Goal: Task Accomplishment & Management: Use online tool/utility

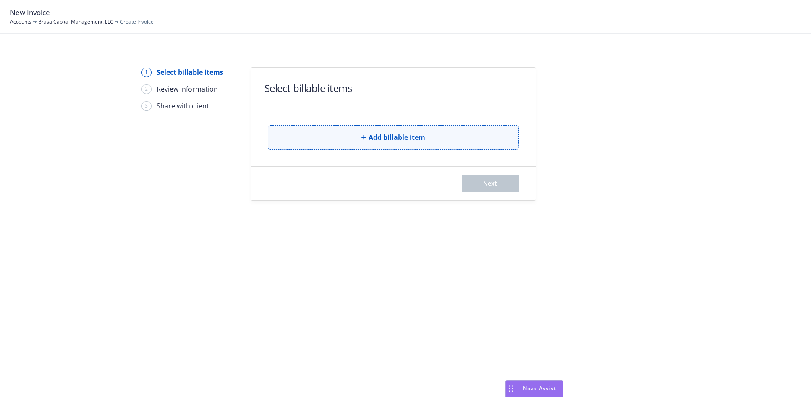
click at [387, 142] on button "Add billable item" at bounding box center [393, 137] width 251 height 24
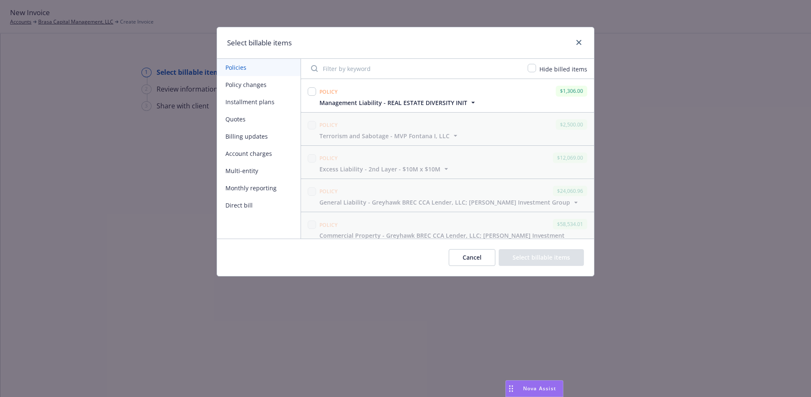
click at [360, 64] on input "Filter by keyword" at bounding box center [414, 68] width 217 height 17
paste input "[PHONE_NUMBER]"
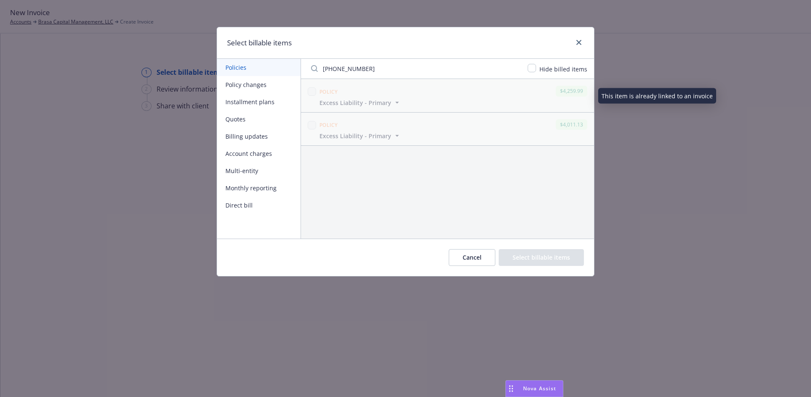
type input "[PHONE_NUMBER]"
click at [393, 102] on icon "button" at bounding box center [397, 102] width 8 height 8
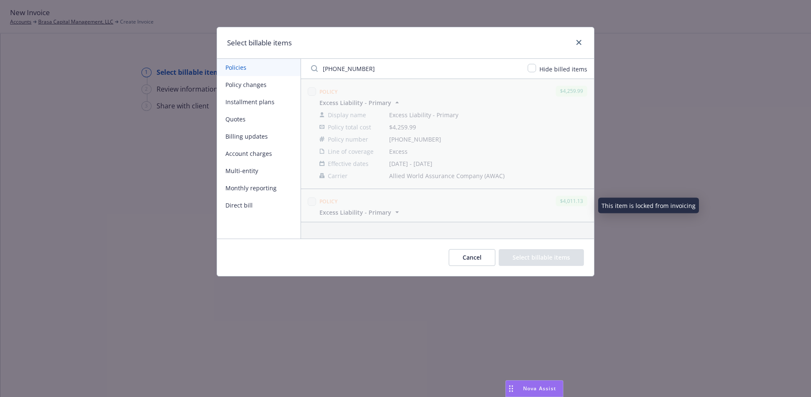
click at [398, 211] on icon "button" at bounding box center [397, 212] width 8 height 8
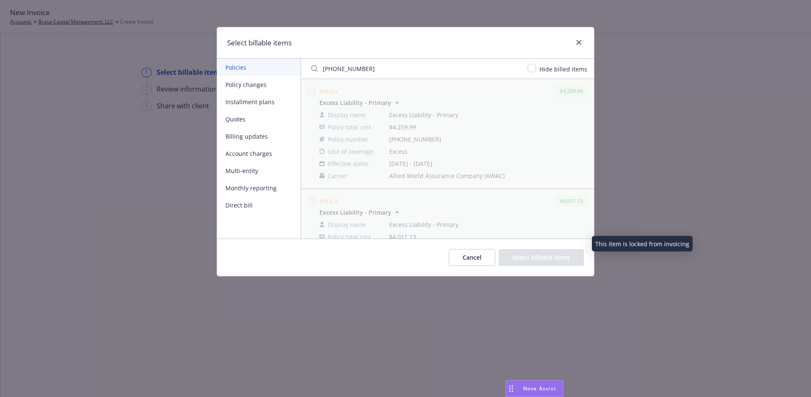
scroll to position [60, 0]
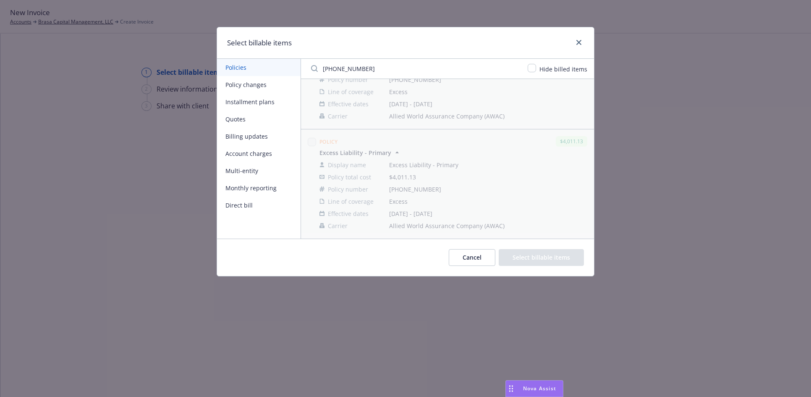
click at [464, 260] on button "Cancel" at bounding box center [472, 257] width 47 height 17
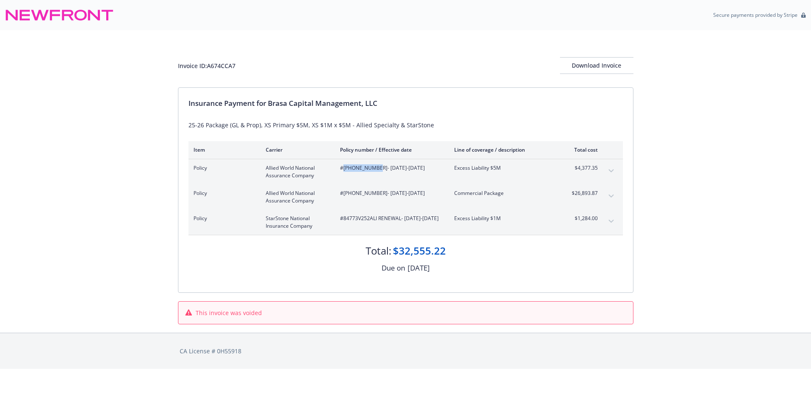
drag, startPoint x: 344, startPoint y: 169, endPoint x: 375, endPoint y: 171, distance: 31.1
click at [375, 171] on span "#5098-0053-02 - 08/01/2025-08/01/2026" at bounding box center [390, 168] width 101 height 8
copy span "[PHONE_NUMBER]"
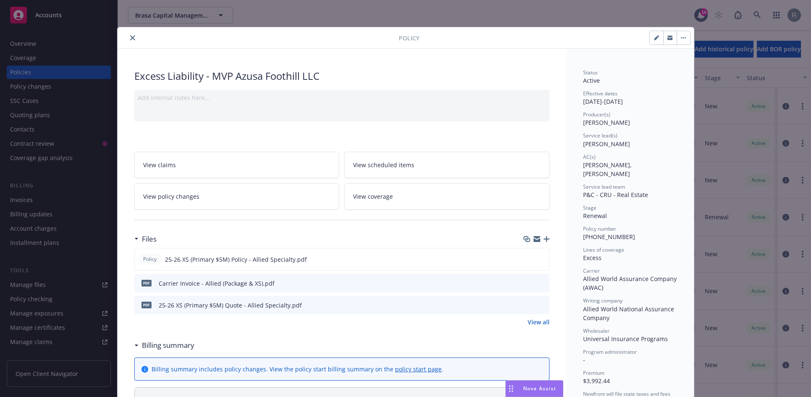
click at [242, 202] on link "View policy changes" at bounding box center [236, 196] width 205 height 26
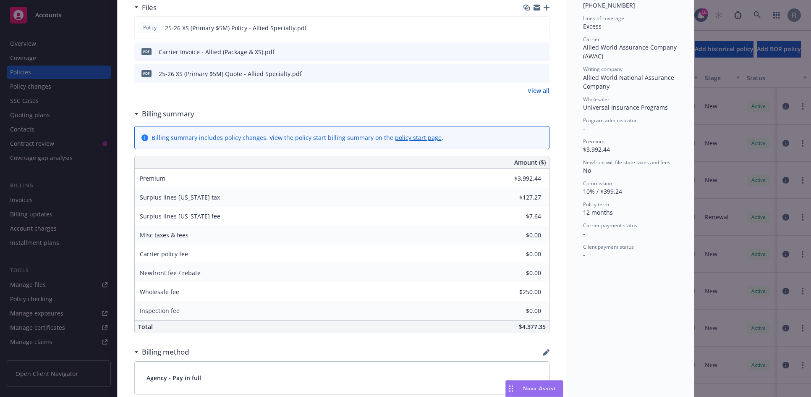
scroll to position [377, 0]
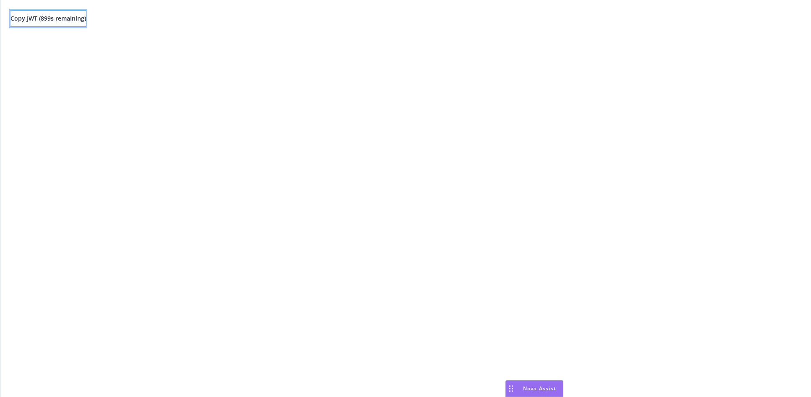
click at [81, 23] on button "Copy JWT ( 899 s remaining)" at bounding box center [48, 18] width 76 height 17
click at [80, 20] on span "Copy JWT ( 847 s remaining)" at bounding box center [48, 18] width 76 height 8
click at [80, 16] on span "Copy JWT ( 801 s remaining)" at bounding box center [48, 18] width 76 height 8
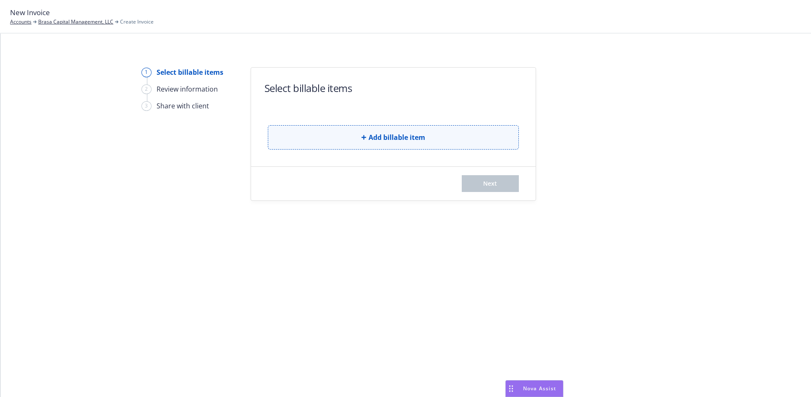
click at [391, 140] on span "Add billable item" at bounding box center [396, 137] width 57 height 10
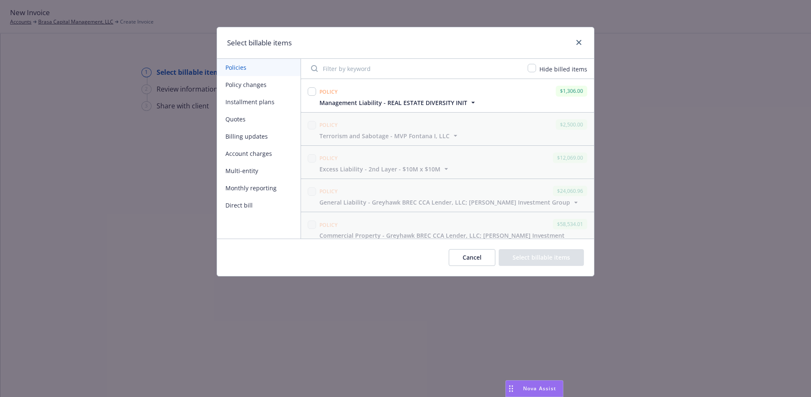
click at [354, 67] on input "Filter by keyword" at bounding box center [414, 68] width 217 height 17
paste input "5098-0053-02"
type input "5098-0053-02"
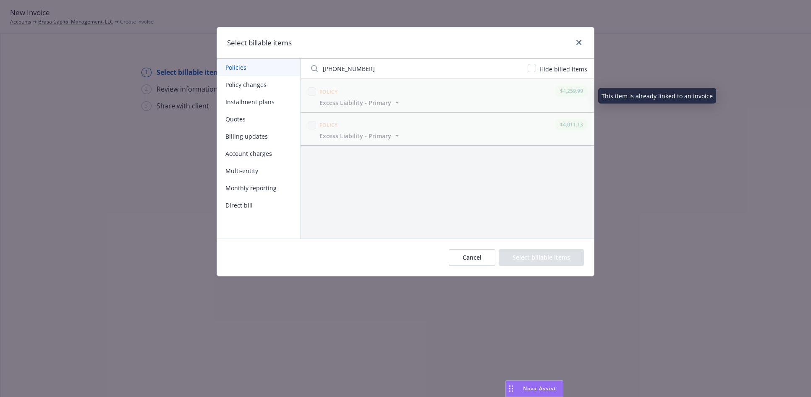
click at [389, 102] on span "Excess Liability - Primary" at bounding box center [355, 102] width 72 height 9
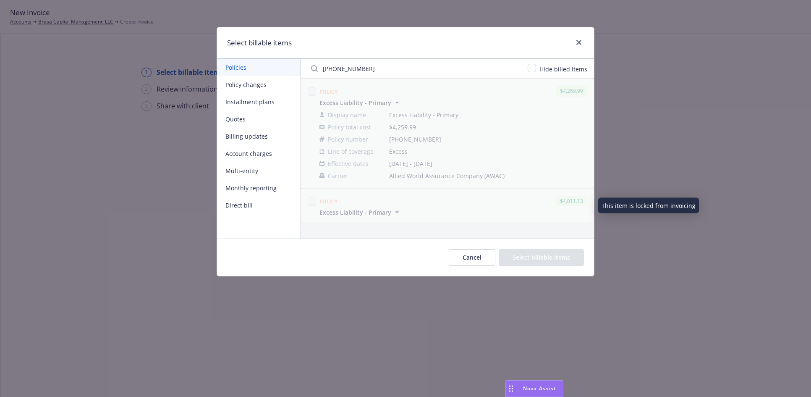
click at [397, 209] on icon "button" at bounding box center [397, 212] width 8 height 8
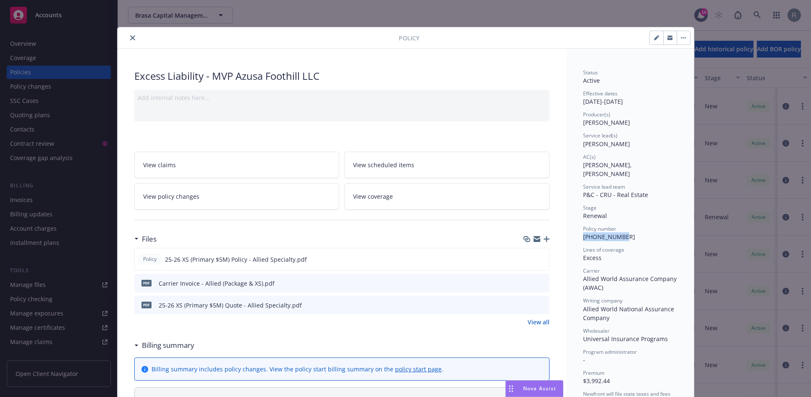
drag, startPoint x: 580, startPoint y: 227, endPoint x: 631, endPoint y: 227, distance: 51.6
click at [631, 227] on div "Policy number [PHONE_NUMBER]" at bounding box center [630, 233] width 94 height 16
copy span "[PHONE_NUMBER]"
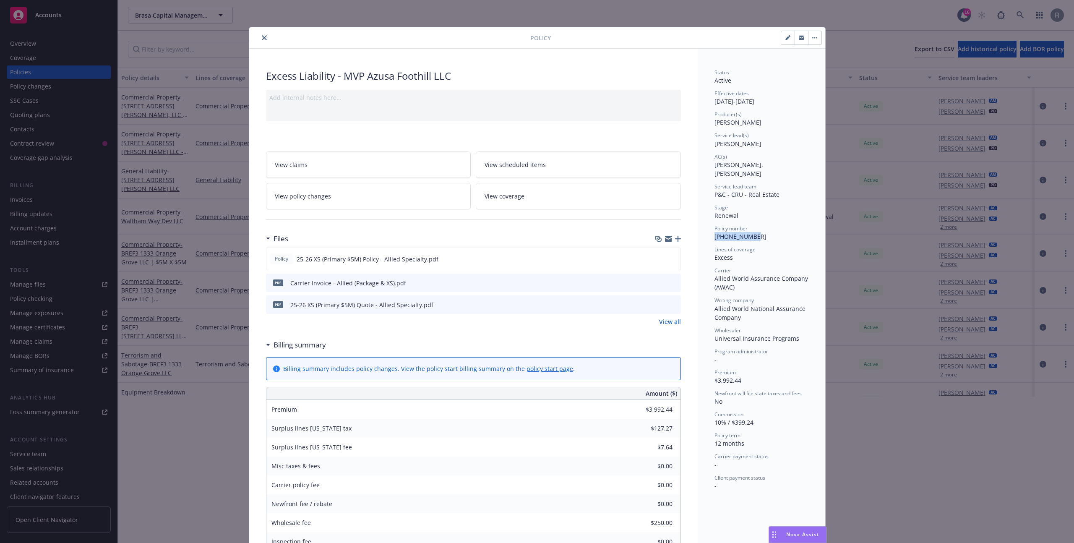
click at [736, 232] on span "[PHONE_NUMBER]" at bounding box center [741, 236] width 52 height 8
drag, startPoint x: 711, startPoint y: 229, endPoint x: 778, endPoint y: 230, distance: 66.3
click at [778, 230] on div "Policy number 5098-0053-02" at bounding box center [762, 233] width 94 height 16
copy span "5098-0053-02"
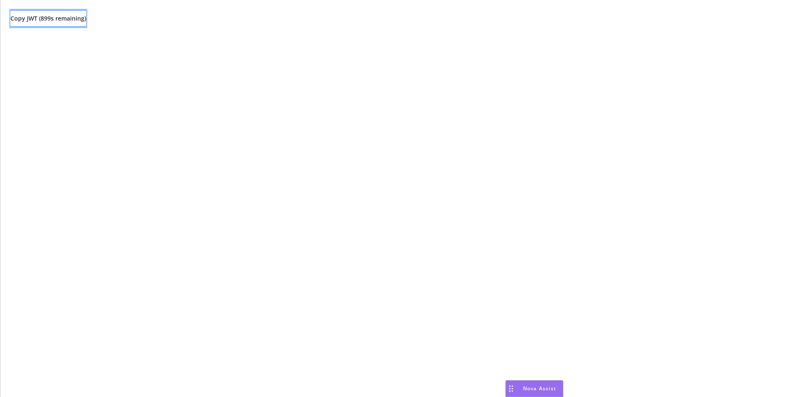
click at [59, 20] on span "Copy JWT ( 899 s remaining)" at bounding box center [48, 18] width 76 height 8
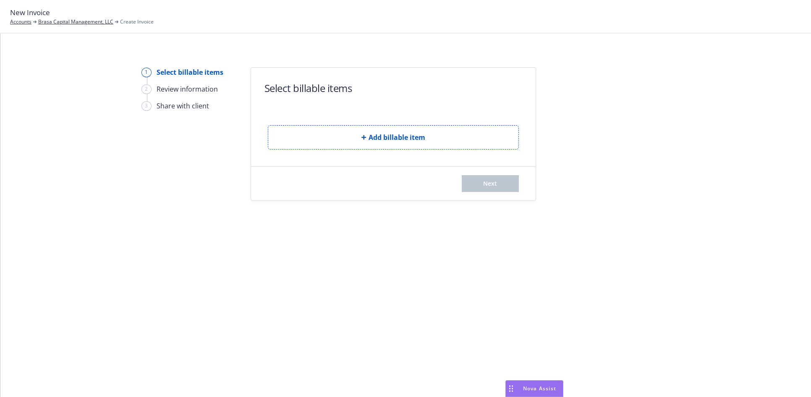
drag, startPoint x: 579, startPoint y: 193, endPoint x: 649, endPoint y: 110, distance: 109.0
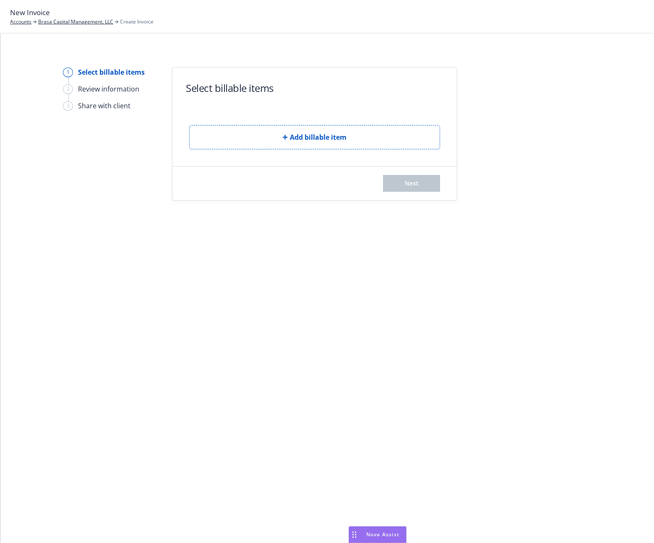
click at [541, 99] on div at bounding box center [532, 133] width 117 height 133
click at [392, 139] on button "Add billable item" at bounding box center [314, 137] width 251 height 24
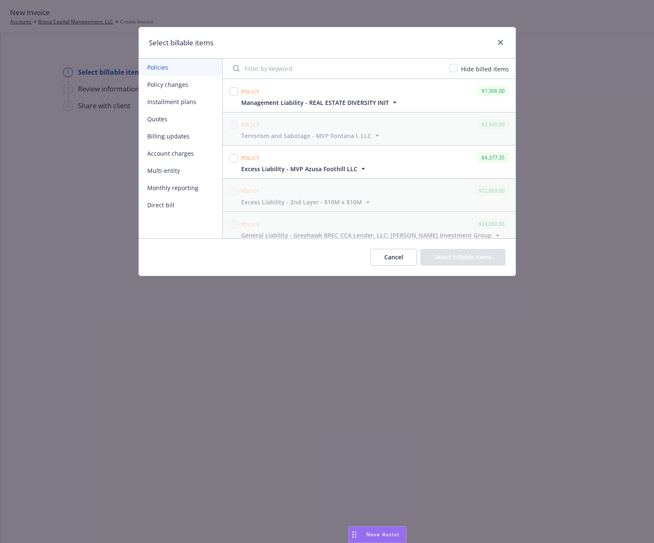
click at [285, 71] on input "Filter by keyword" at bounding box center [336, 68] width 217 height 17
paste input "5098-0053-02"
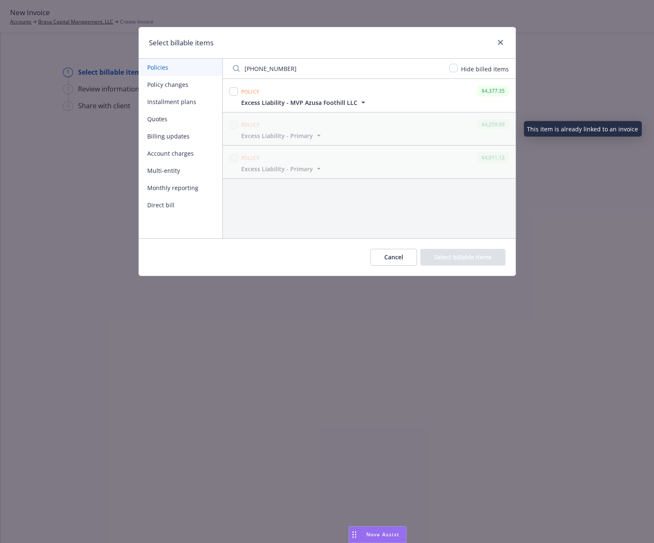
type input "5098-0053-02"
click at [359, 102] on icon "button" at bounding box center [363, 102] width 8 height 8
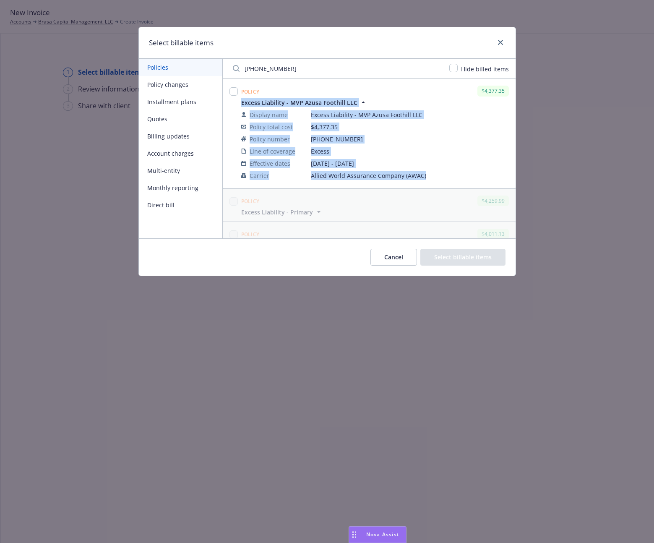
drag, startPoint x: 253, startPoint y: 109, endPoint x: 452, endPoint y: 173, distance: 209.0
click at [452, 173] on div "Policy $4,377.35 Excess Liability - MVP Azusa Foothill LLC Display name Excess …" at bounding box center [375, 133] width 271 height 99
click at [458, 162] on span "08/01/2025 - 08/01/2026" at bounding box center [410, 163] width 198 height 9
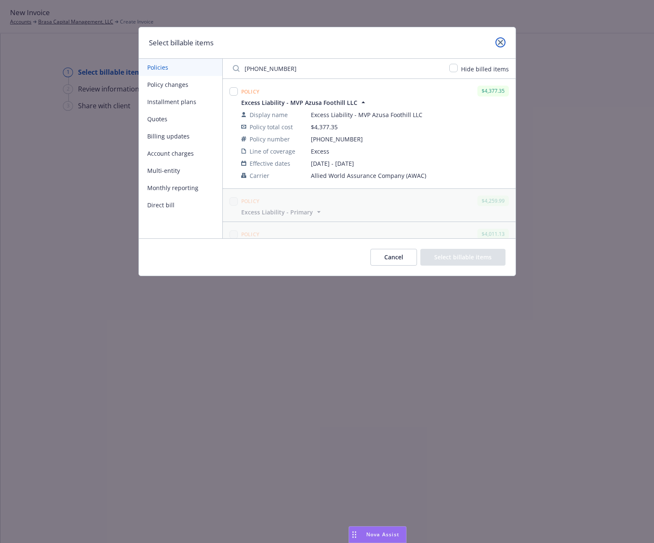
click at [502, 44] on icon "close" at bounding box center [500, 42] width 5 height 5
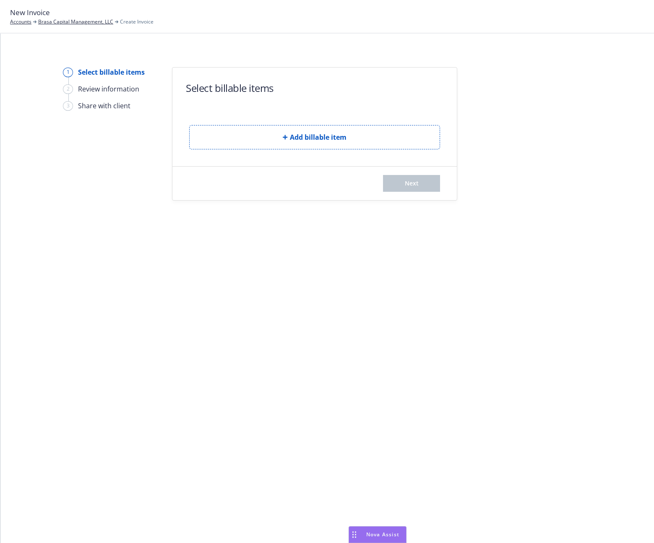
click at [569, 152] on div at bounding box center [532, 133] width 117 height 133
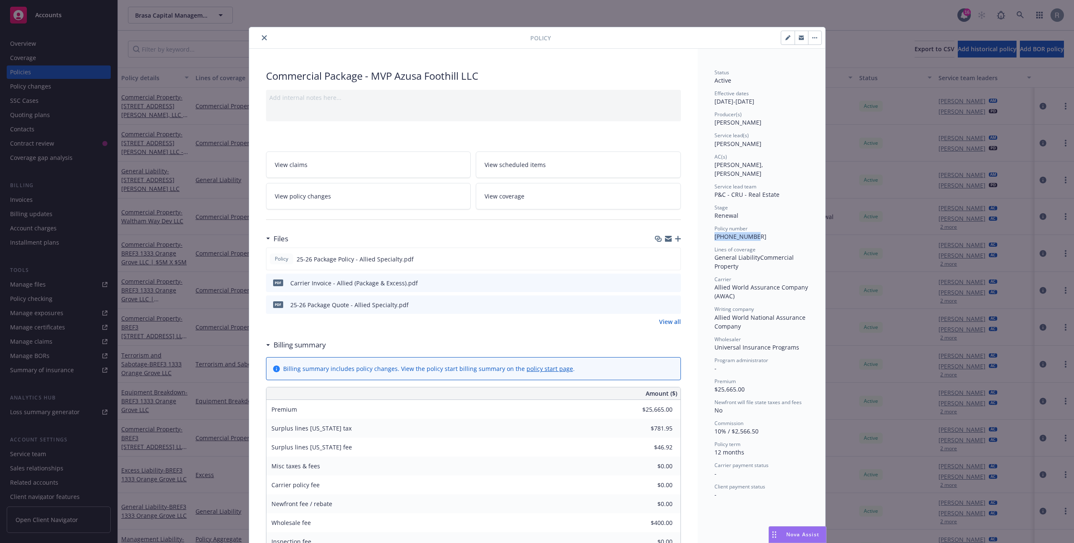
drag, startPoint x: 712, startPoint y: 228, endPoint x: 752, endPoint y: 228, distance: 40.7
click at [752, 228] on div "Policy number 5097-0601-02" at bounding box center [762, 233] width 94 height 16
copy span "[PHONE_NUMBER]"
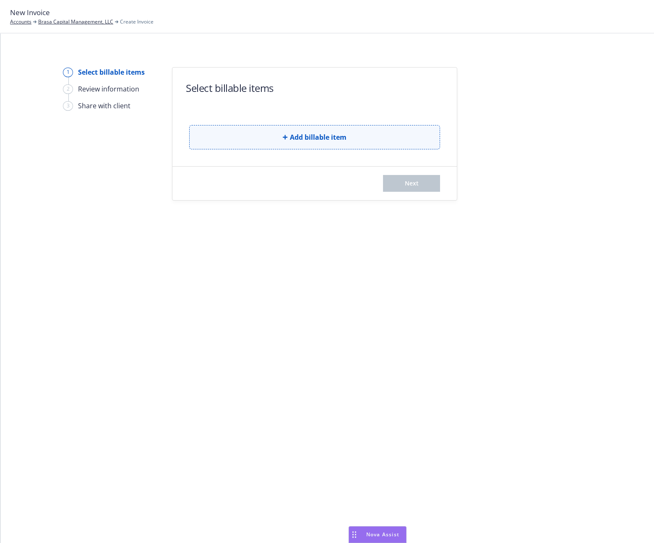
click at [346, 130] on button "Add billable item" at bounding box center [314, 137] width 251 height 24
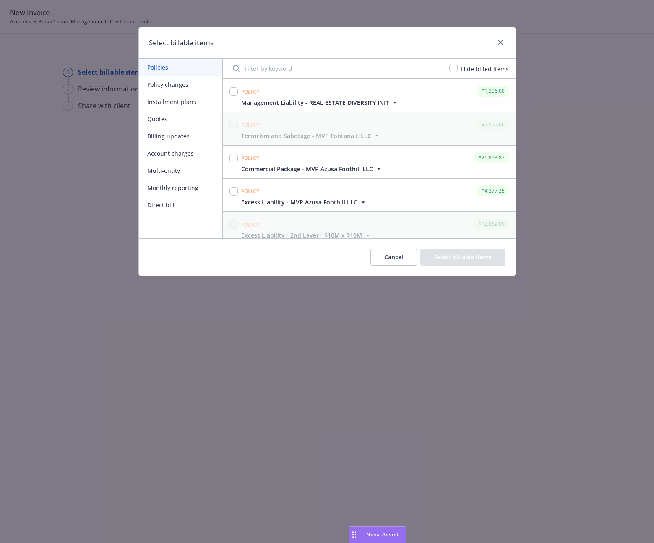
click at [264, 71] on input "Filter by keyword" at bounding box center [336, 68] width 217 height 17
paste input "[PHONE_NUMBER]"
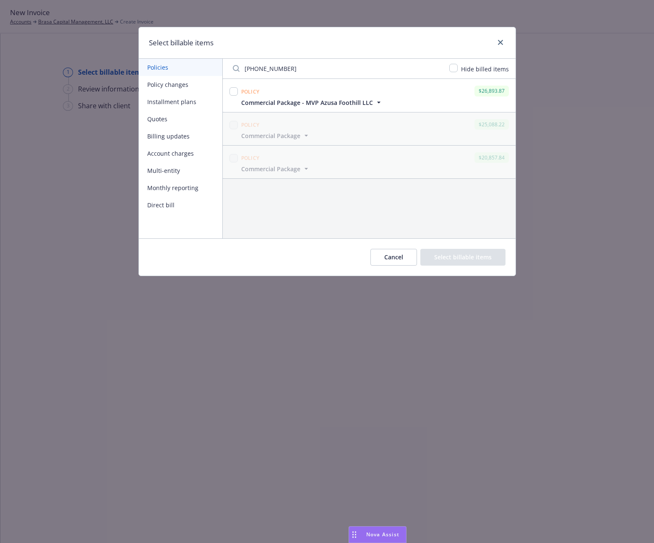
click at [366, 99] on span "Commercial Package - MVP Azusa Foothill LLC" at bounding box center [307, 102] width 132 height 9
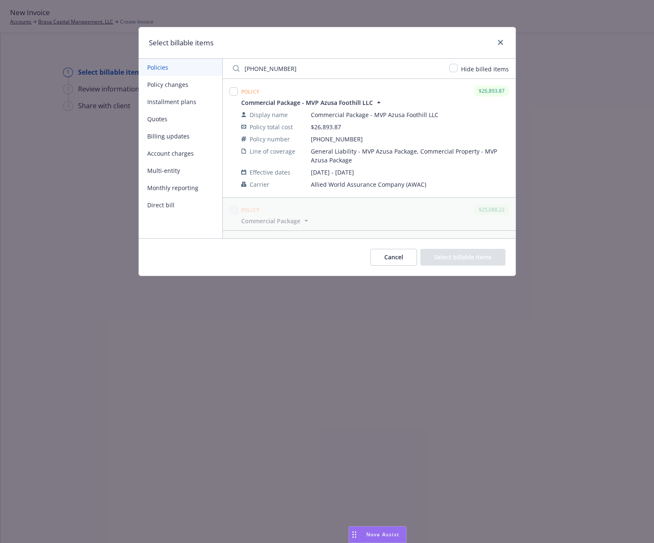
click at [306, 65] on input "[PHONE_NUMBER]" at bounding box center [336, 68] width 217 height 17
paste input "84773V252ALI"
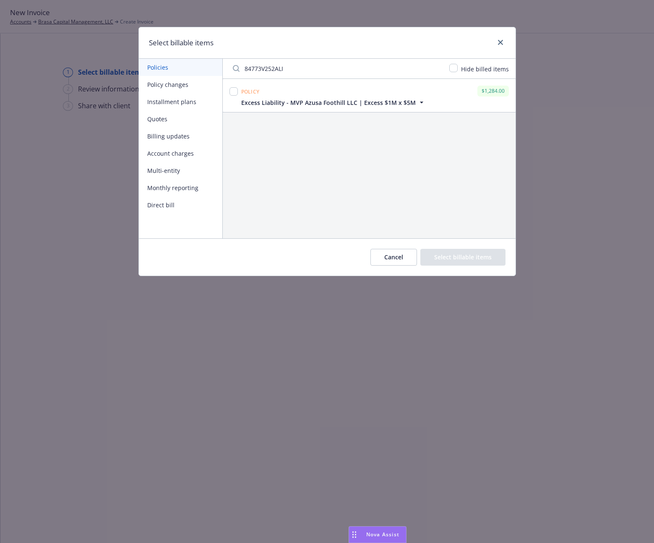
type input "84773V252ALI"
click at [418, 102] on icon "button" at bounding box center [422, 102] width 8 height 8
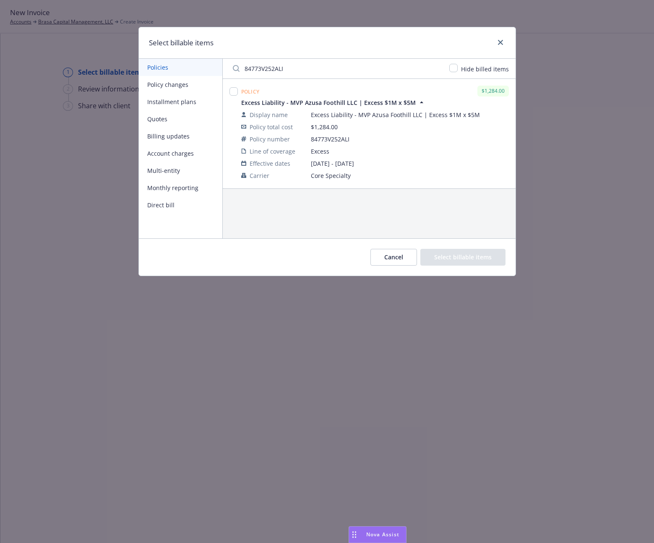
click at [472, 236] on div "Policy $1,284.00 Excess Liability - MVP Azusa Foothill LLC | Excess $1M x $5M D…" at bounding box center [369, 158] width 293 height 159
click at [405, 256] on button "Cancel" at bounding box center [394, 257] width 47 height 17
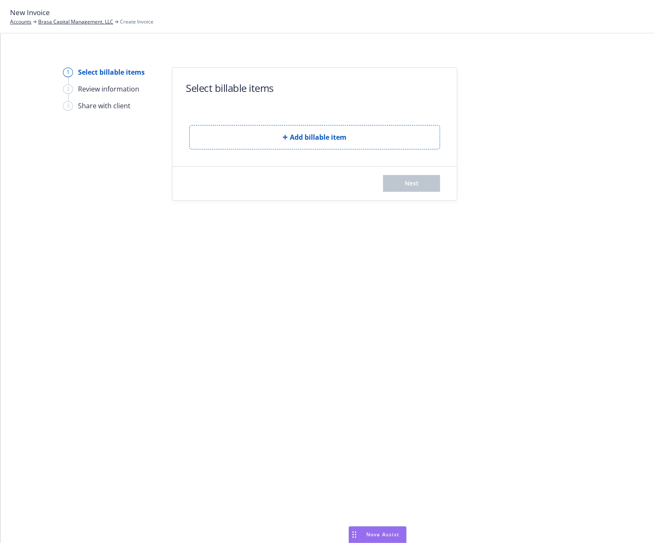
click at [553, 91] on div at bounding box center [532, 133] width 117 height 133
click at [392, 317] on div "1 Select billable items 2 Review information 3 Share with client Select billabl…" at bounding box center [327, 288] width 654 height 509
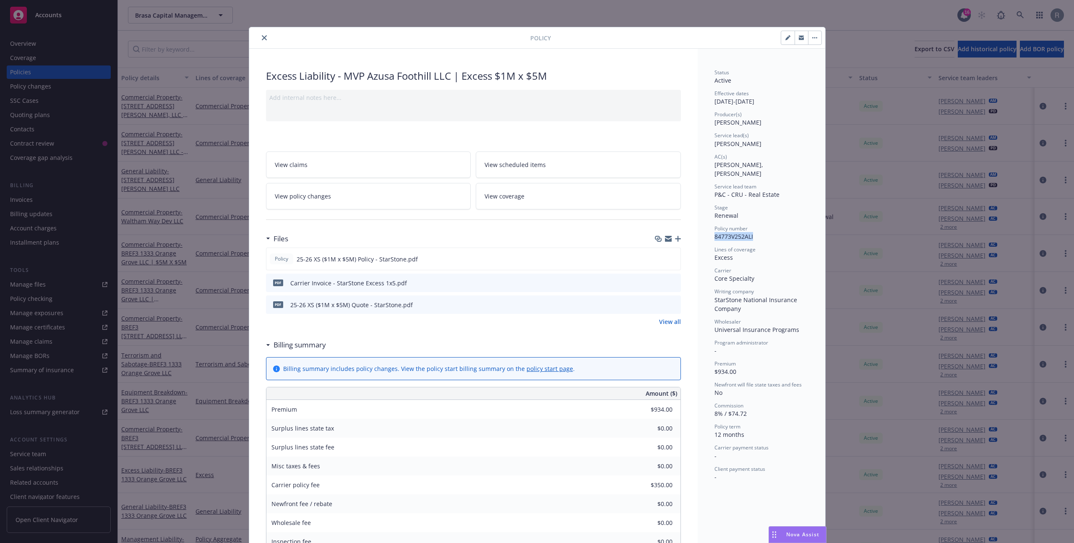
drag, startPoint x: 712, startPoint y: 227, endPoint x: 764, endPoint y: 225, distance: 51.7
click at [764, 225] on div "Policy number 84773V252ALI" at bounding box center [762, 233] width 94 height 16
copy span "84773V252ALI"
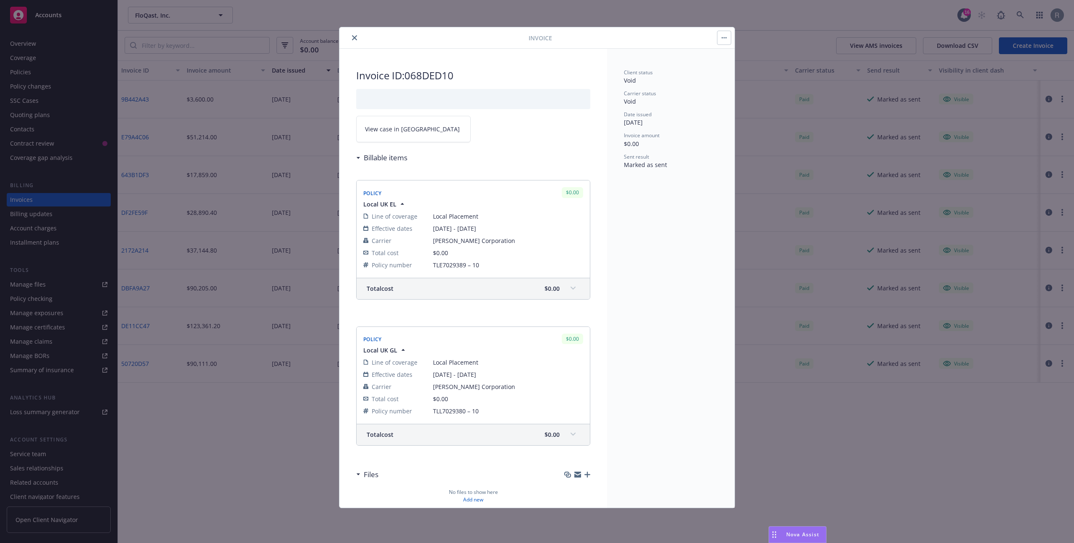
scroll to position [37, 0]
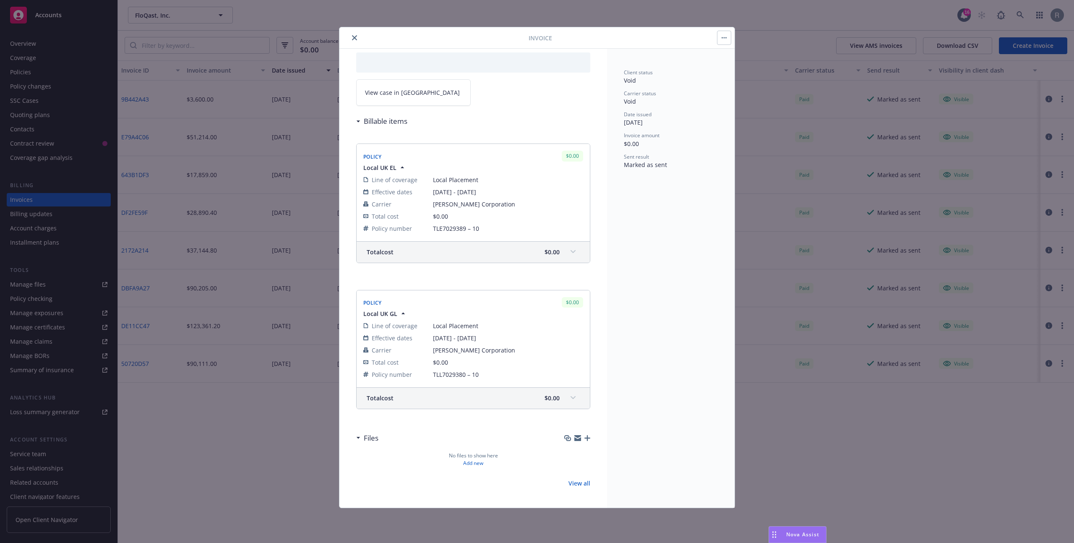
click at [439, 176] on span "Local Placement" at bounding box center [508, 179] width 150 height 9
drag, startPoint x: 432, startPoint y: 374, endPoint x: 494, endPoint y: 375, distance: 62.5
click at [494, 375] on tr "Policy number TLL7029380 – 10" at bounding box center [473, 374] width 220 height 12
click at [467, 270] on div "Policy $0.00 Local UK EL Line of coverage Local Placement Effective dates [DATE…" at bounding box center [473, 203] width 234 height 146
click at [406, 313] on icon "button" at bounding box center [403, 313] width 8 height 8
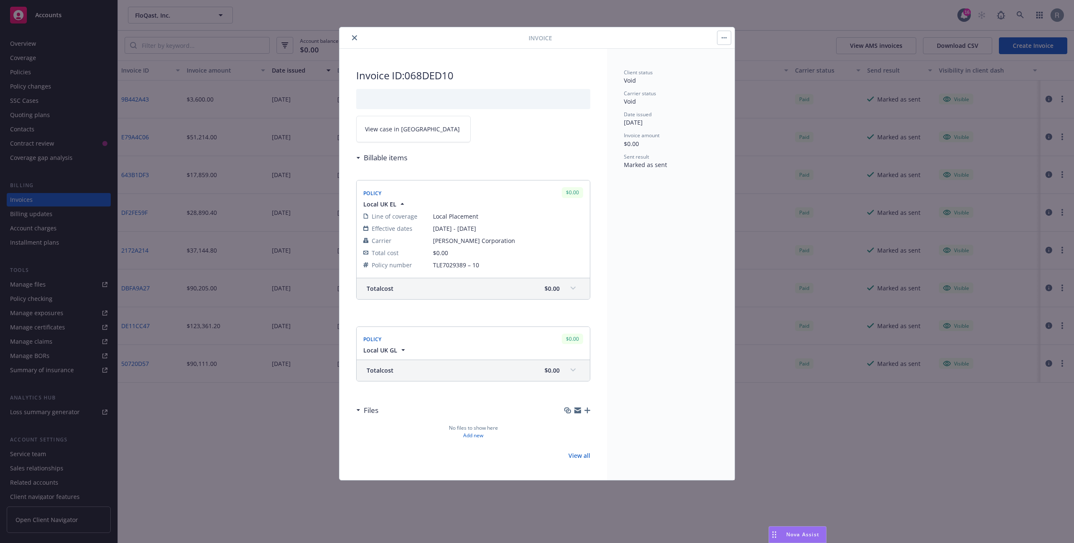
scroll to position [0, 0]
click at [403, 351] on icon "button" at bounding box center [403, 350] width 8 height 8
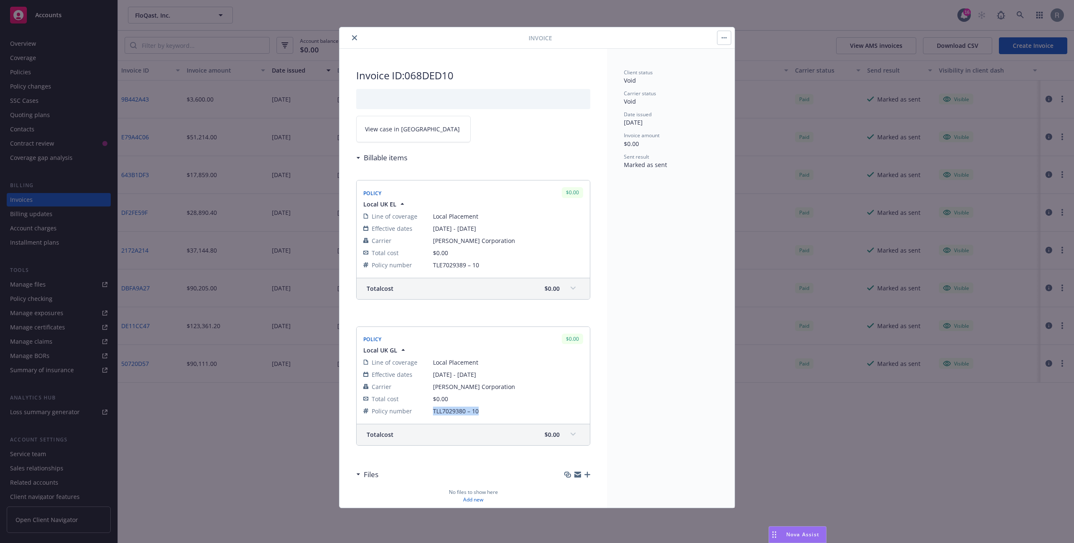
drag, startPoint x: 433, startPoint y: 411, endPoint x: 506, endPoint y: 410, distance: 72.2
click at [506, 410] on span "TLL7029380 – 10" at bounding box center [508, 411] width 150 height 9
drag, startPoint x: 435, startPoint y: 265, endPoint x: 475, endPoint y: 266, distance: 39.9
click at [475, 266] on span "TLE7029389 – 10" at bounding box center [508, 265] width 150 height 9
drag, startPoint x: 447, startPoint y: 411, endPoint x: 480, endPoint y: 406, distance: 32.7
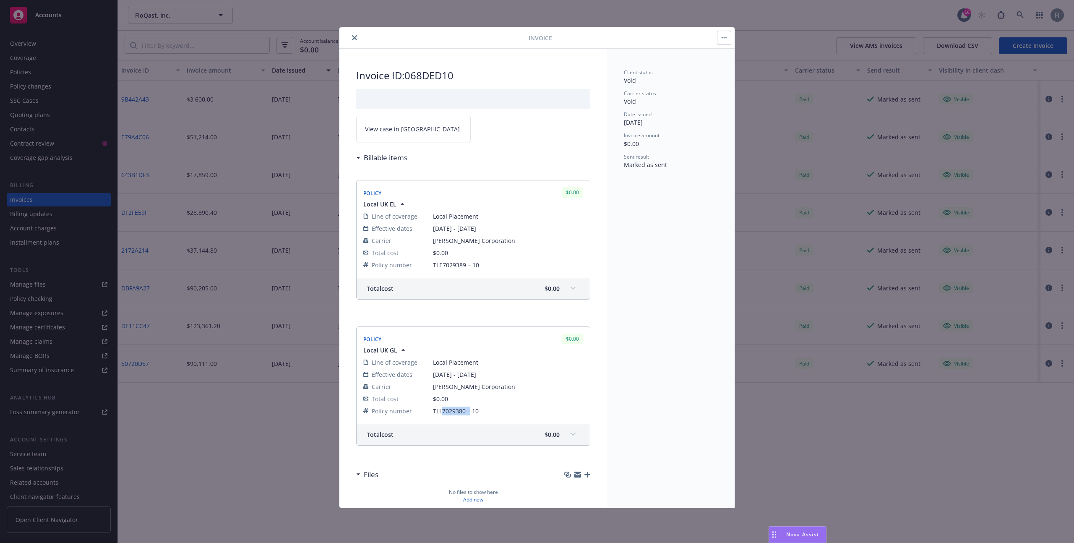
click at [469, 407] on span "TLL7029380 – 10" at bounding box center [508, 411] width 150 height 9
click at [499, 306] on div "Policy $0.00 Local UK EL Line of coverage Local Placement Effective dates 07/01…" at bounding box center [473, 240] width 234 height 146
click at [353, 39] on icon "close" at bounding box center [354, 37] width 5 height 5
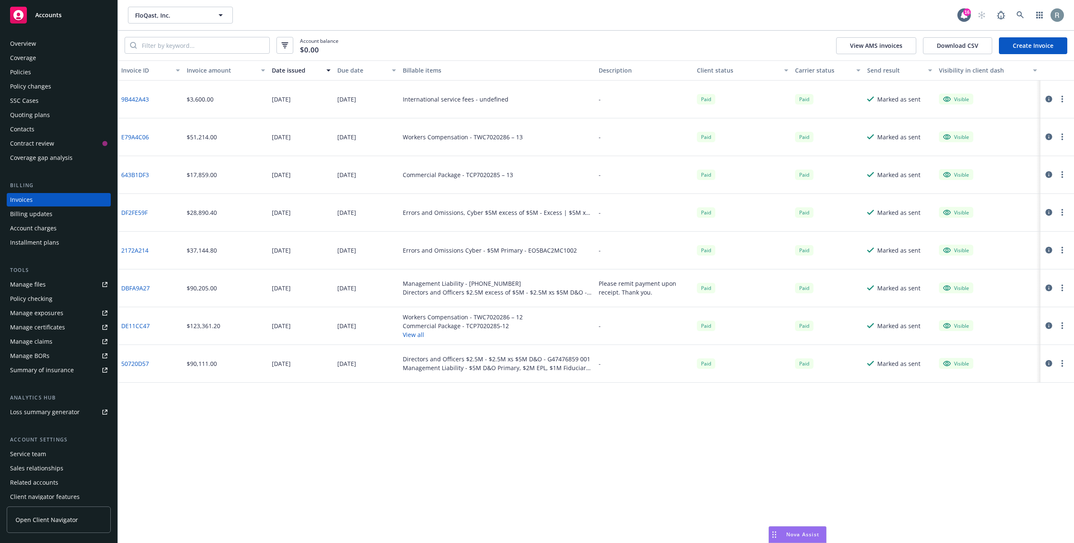
click at [17, 72] on div "Policies" at bounding box center [20, 71] width 21 height 13
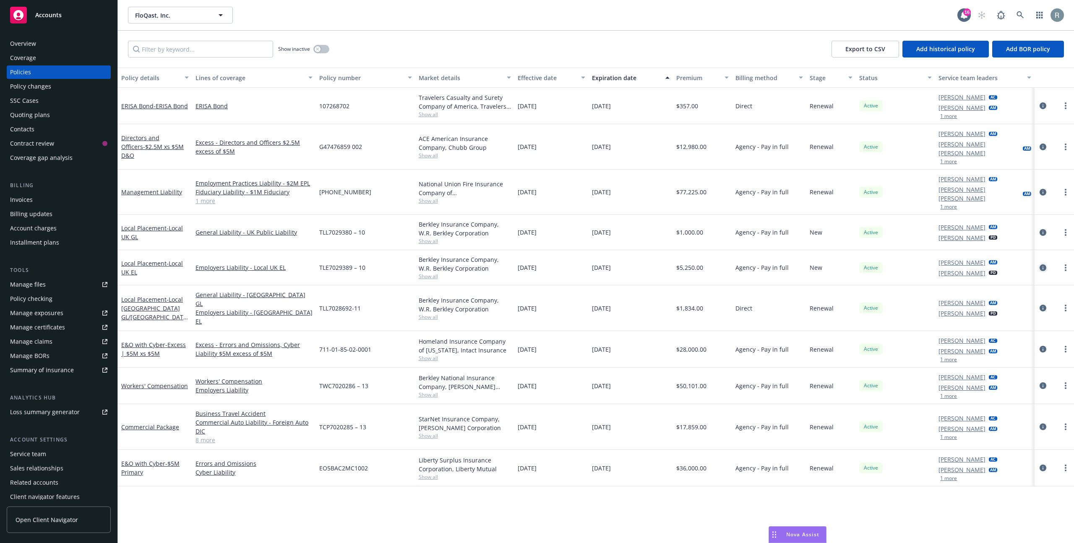
click at [1045, 264] on icon "circleInformation" at bounding box center [1043, 267] width 7 height 7
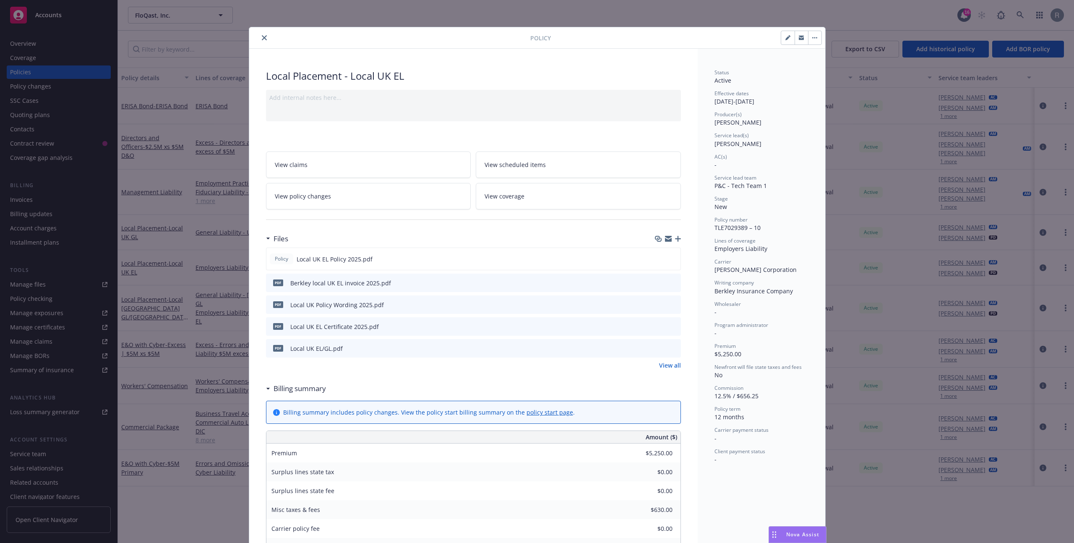
click at [262, 35] on icon "close" at bounding box center [264, 37] width 5 height 5
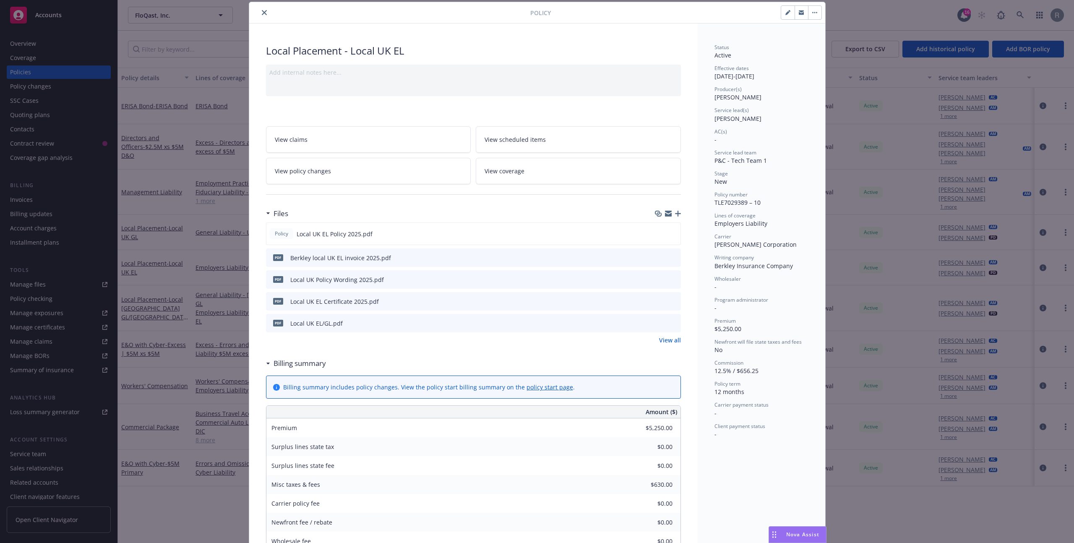
click at [262, 10] on icon "close" at bounding box center [264, 12] width 5 height 5
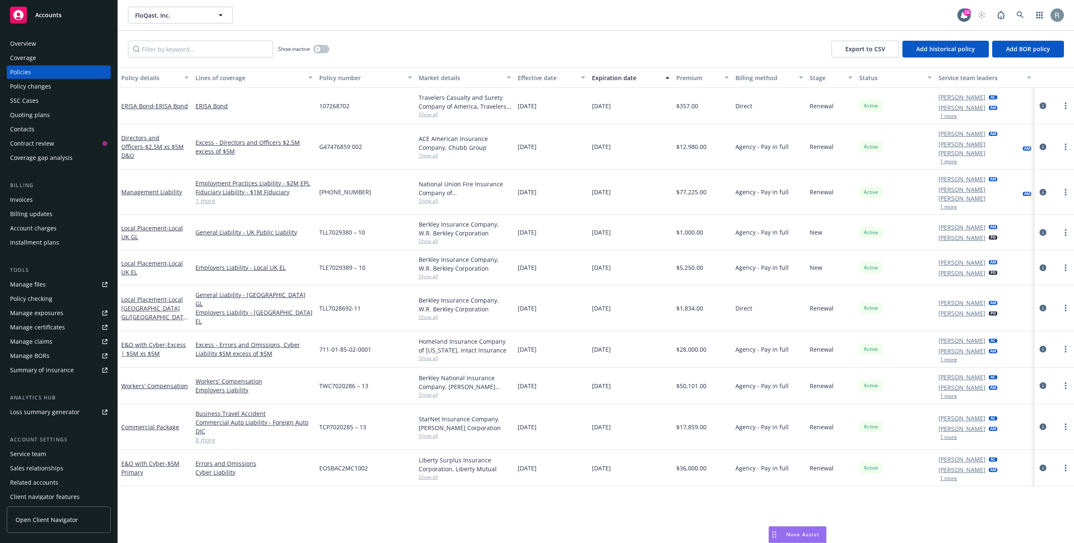
click at [1042, 229] on icon "circleInformation" at bounding box center [1043, 232] width 7 height 7
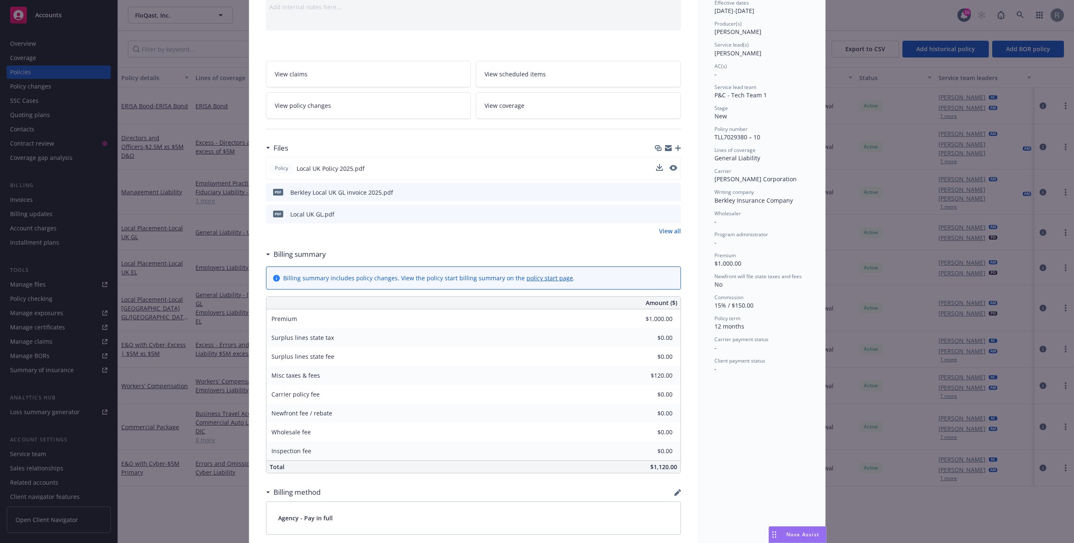
scroll to position [285, 0]
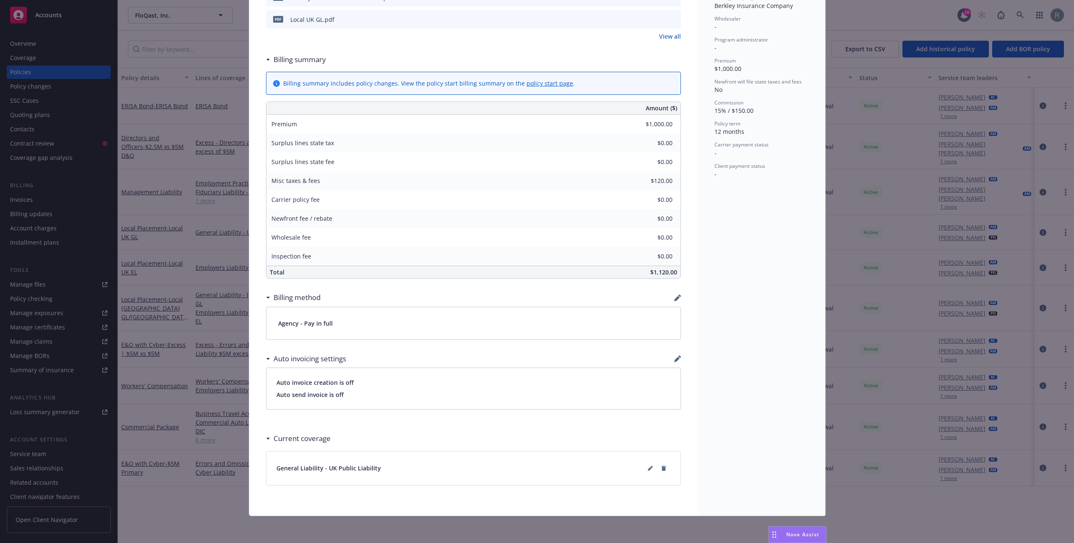
click at [211, 81] on div "Policy Local Placement - Local UK GL Add internal notes here... View claims Vie…" at bounding box center [537, 271] width 1074 height 543
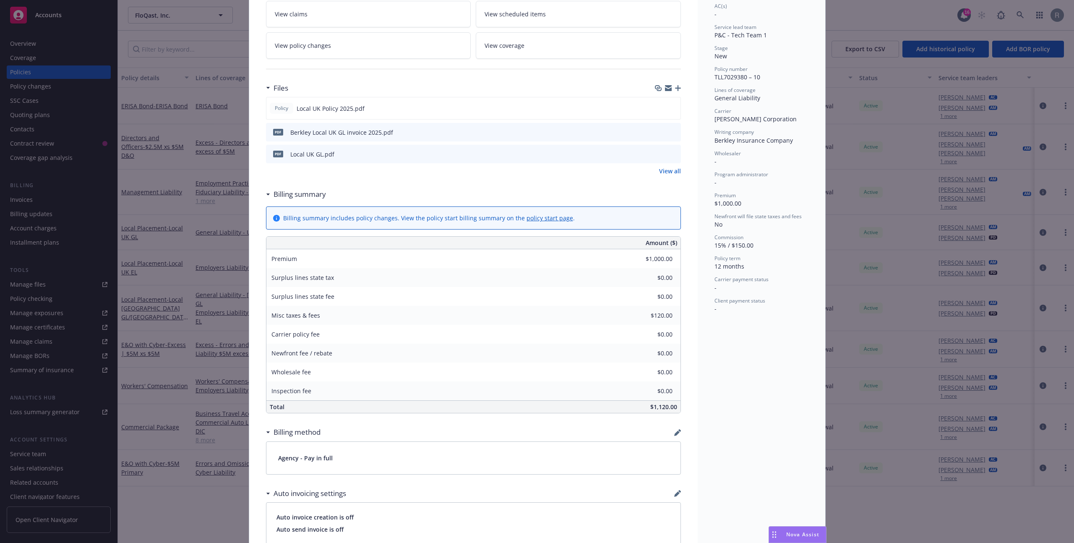
scroll to position [0, 0]
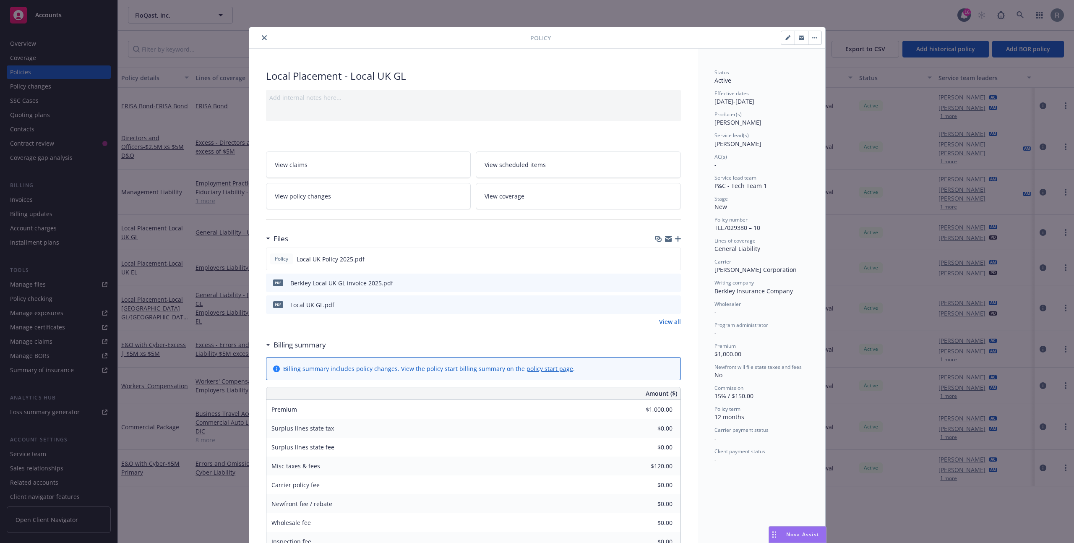
click at [262, 39] on icon "close" at bounding box center [264, 37] width 5 height 5
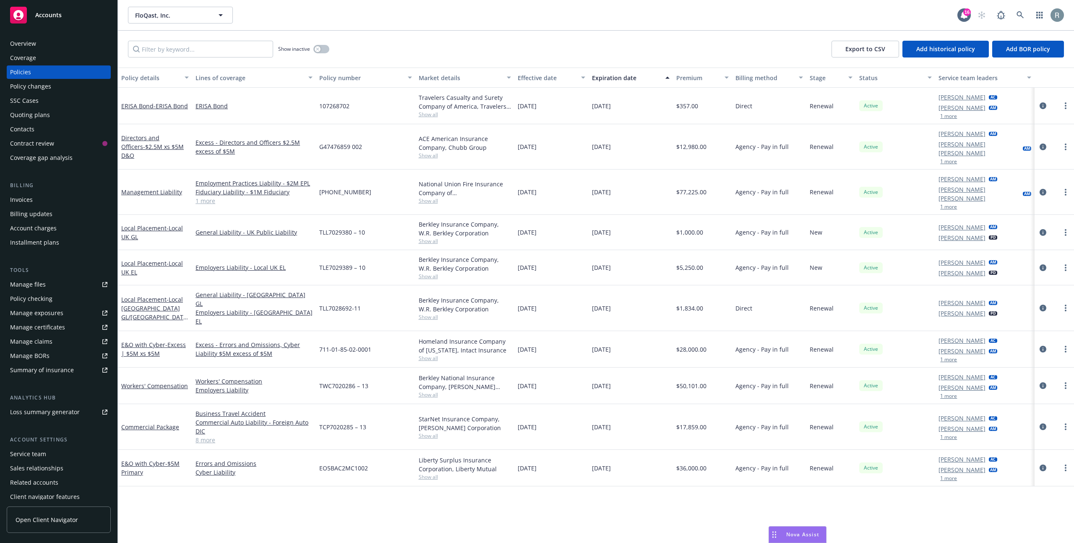
click at [47, 201] on div "Invoices" at bounding box center [58, 199] width 97 height 13
click at [1044, 229] on icon "circleInformation" at bounding box center [1043, 232] width 7 height 7
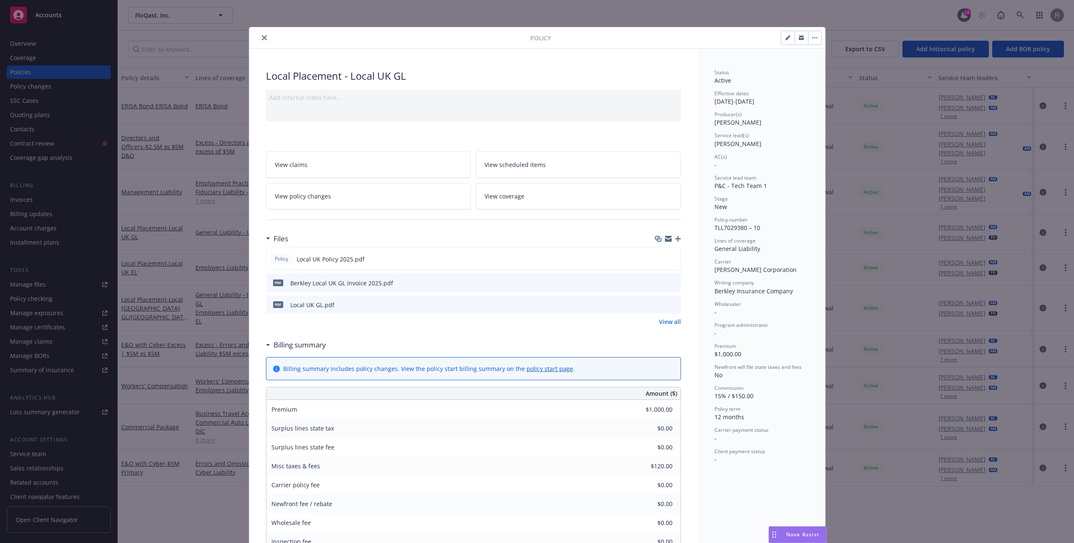
scroll to position [25, 0]
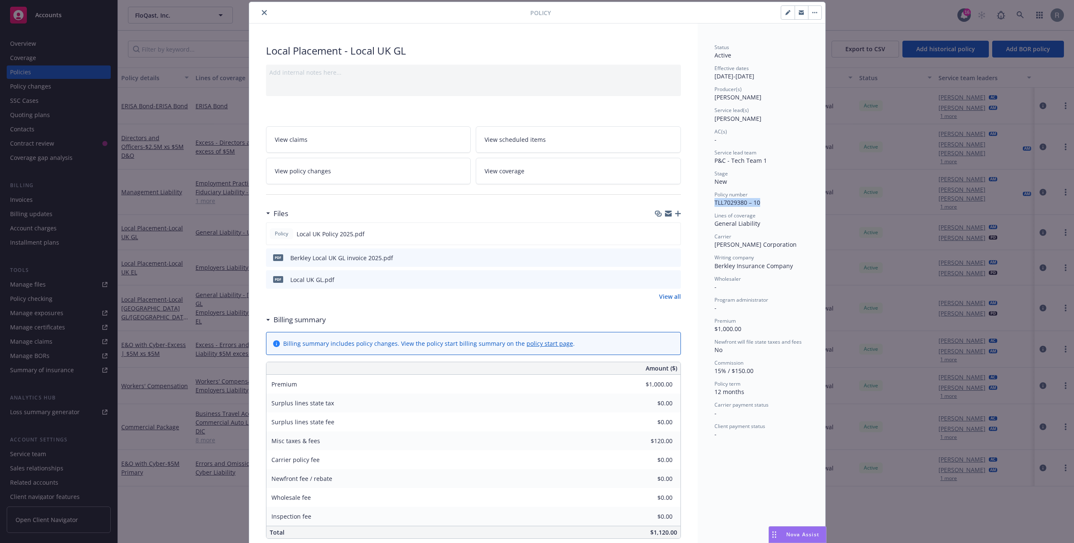
drag, startPoint x: 711, startPoint y: 202, endPoint x: 770, endPoint y: 204, distance: 58.4
click at [770, 204] on div "Policy number TLL7029380 – 10" at bounding box center [762, 199] width 94 height 16
click at [264, 14] on button "close" at bounding box center [264, 13] width 10 height 10
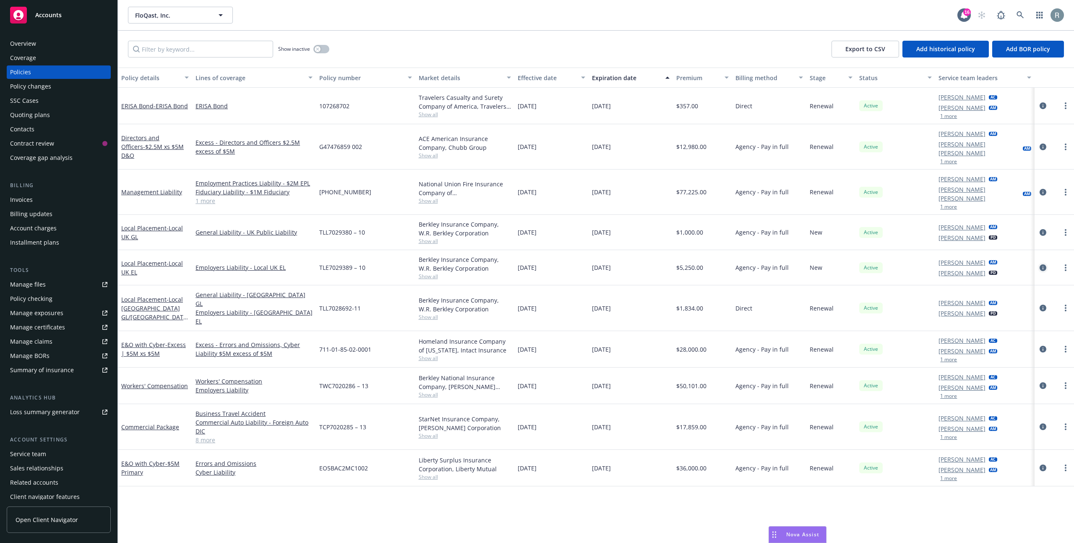
click at [1044, 264] on icon "circleInformation" at bounding box center [1043, 267] width 7 height 7
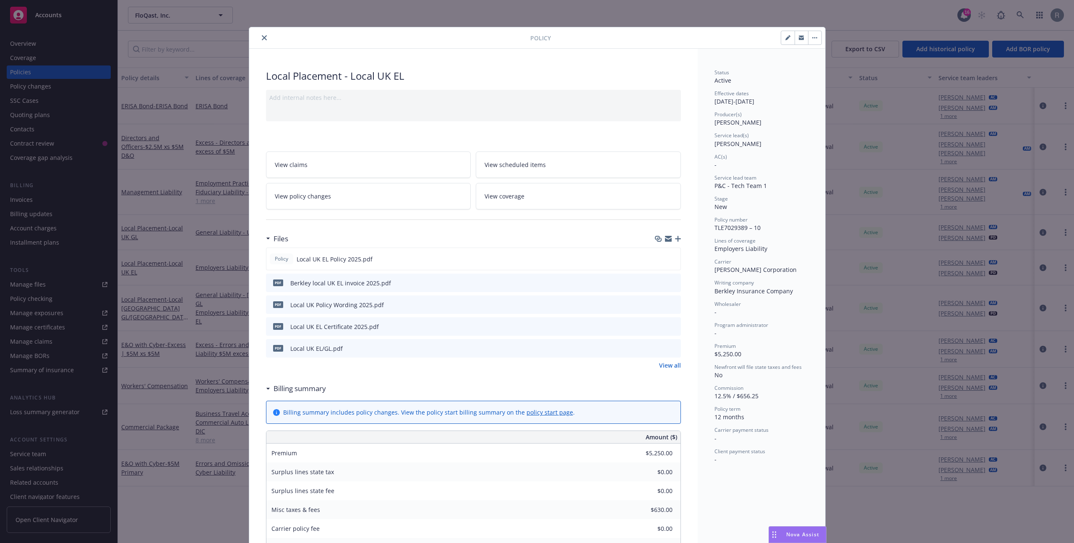
scroll to position [25, 0]
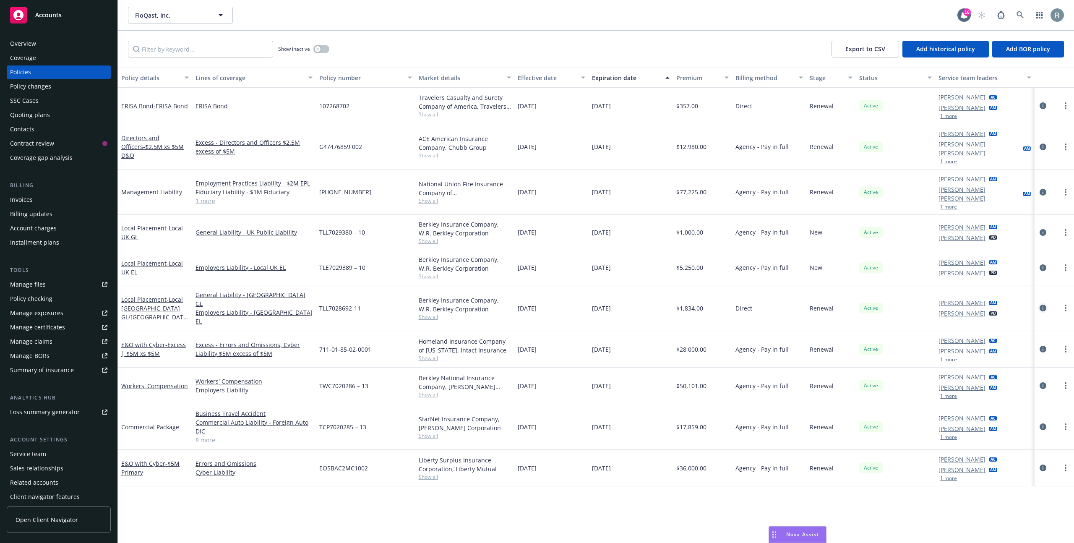
click at [1043, 305] on icon "circleInformation" at bounding box center [1043, 308] width 7 height 7
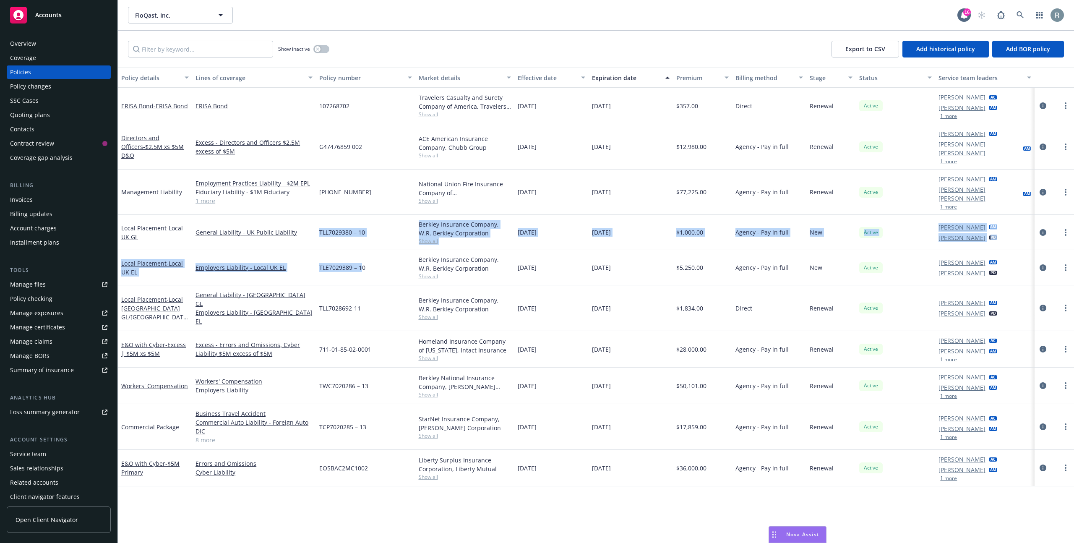
drag, startPoint x: 317, startPoint y: 211, endPoint x: 391, endPoint y: 248, distance: 82.6
click at [363, 253] on div "ERISA Bond - ERISA Bond ERISA Bond 107268702 Travelers Casualty and Surety Comp…" at bounding box center [596, 256] width 956 height 336
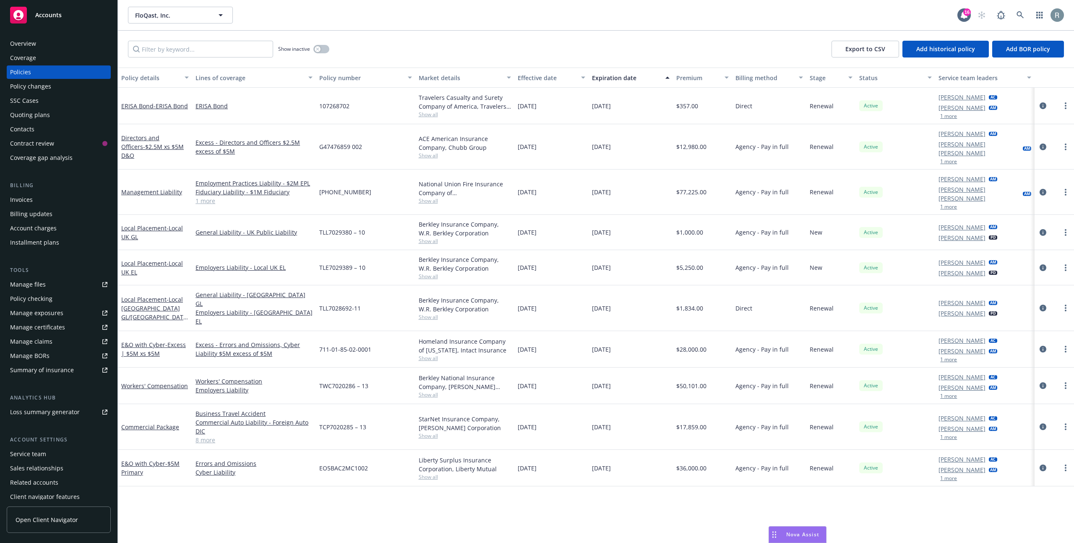
click at [391, 250] on div "TLE7029389 – 10" at bounding box center [365, 267] width 99 height 35
drag, startPoint x: 324, startPoint y: 216, endPoint x: 386, endPoint y: 217, distance: 62.5
click at [386, 217] on div "TLL7029380 – 10" at bounding box center [365, 232] width 99 height 35
copy span "TLL7029380 – 10"
drag, startPoint x: 320, startPoint y: 250, endPoint x: 372, endPoint y: 251, distance: 52.1
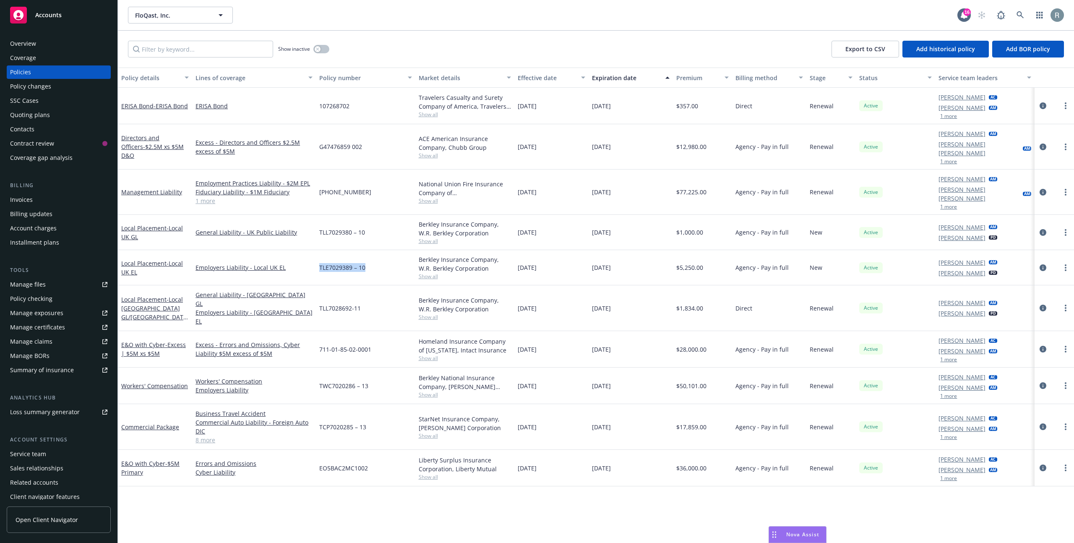
click at [372, 251] on div "TLE7029389 – 10" at bounding box center [365, 267] width 99 height 35
copy span "TLE7029389 – 10"
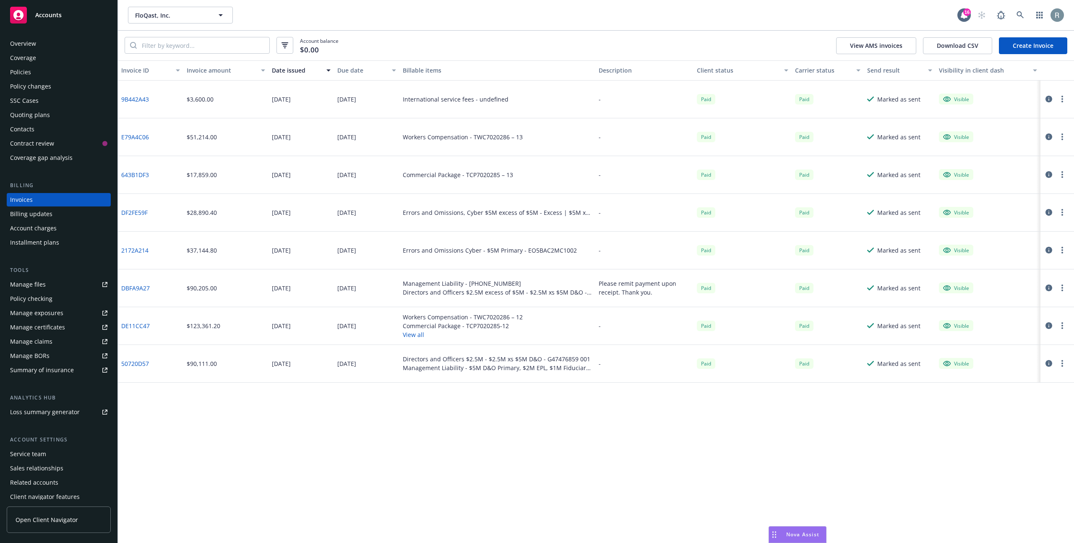
click at [1040, 41] on link "Create Invoice" at bounding box center [1033, 45] width 68 height 17
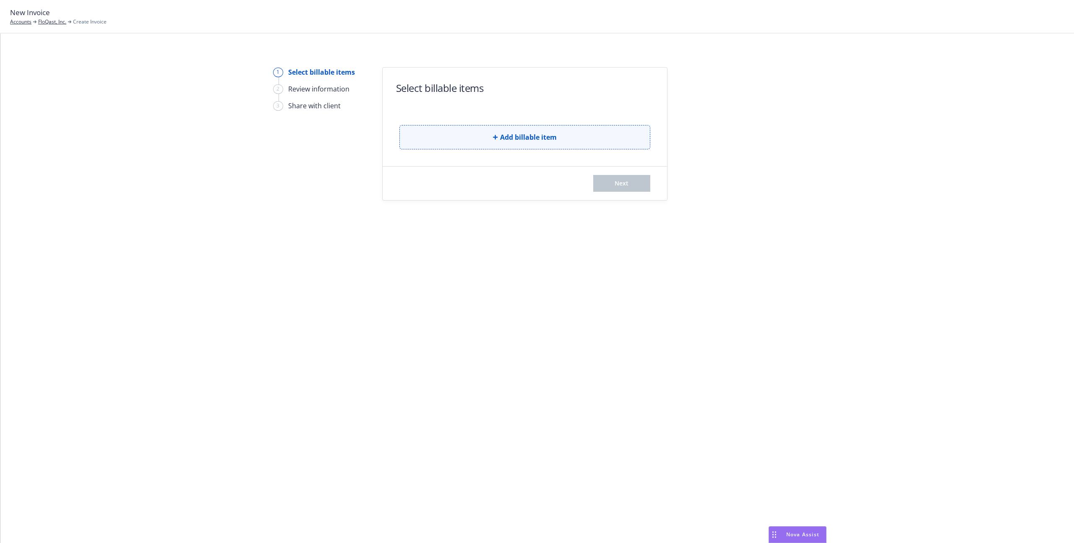
click at [467, 141] on button "Add billable item" at bounding box center [524, 137] width 251 height 24
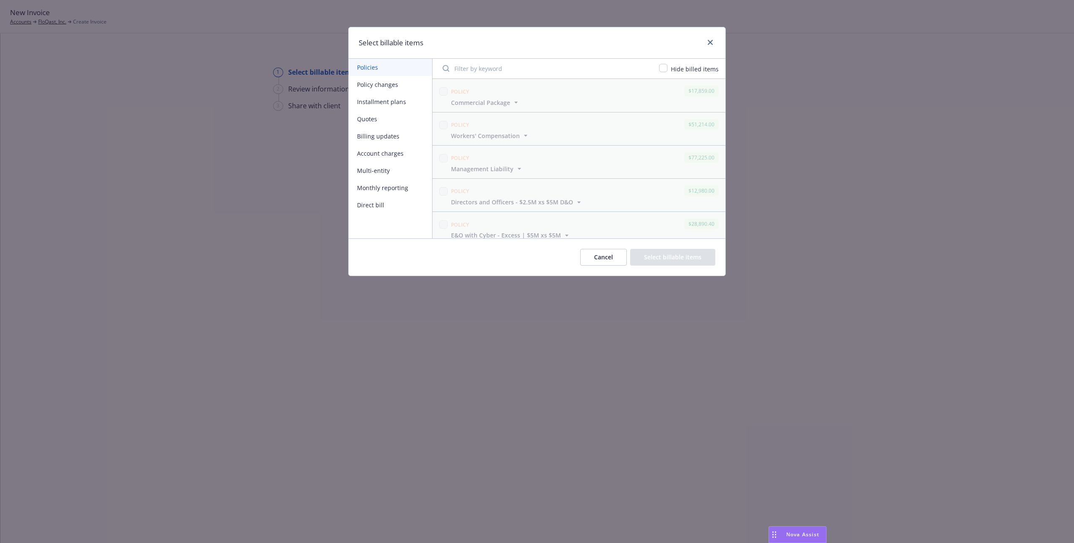
click at [489, 64] on input "Filter by keyword" at bounding box center [546, 68] width 217 height 17
paste input "TLL7029380 – 10"
click at [591, 102] on icon "button" at bounding box center [595, 102] width 8 height 8
click at [518, 68] on input "TLL7029380 – 10" at bounding box center [546, 68] width 217 height 17
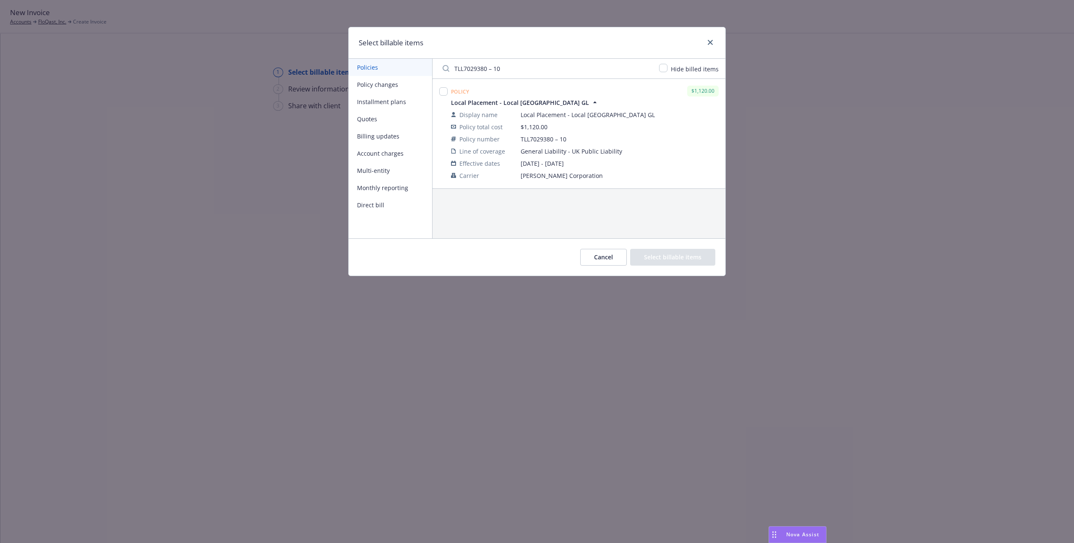
click at [518, 68] on input "TLL7029380 – 10" at bounding box center [546, 68] width 217 height 17
paste input "E7029389"
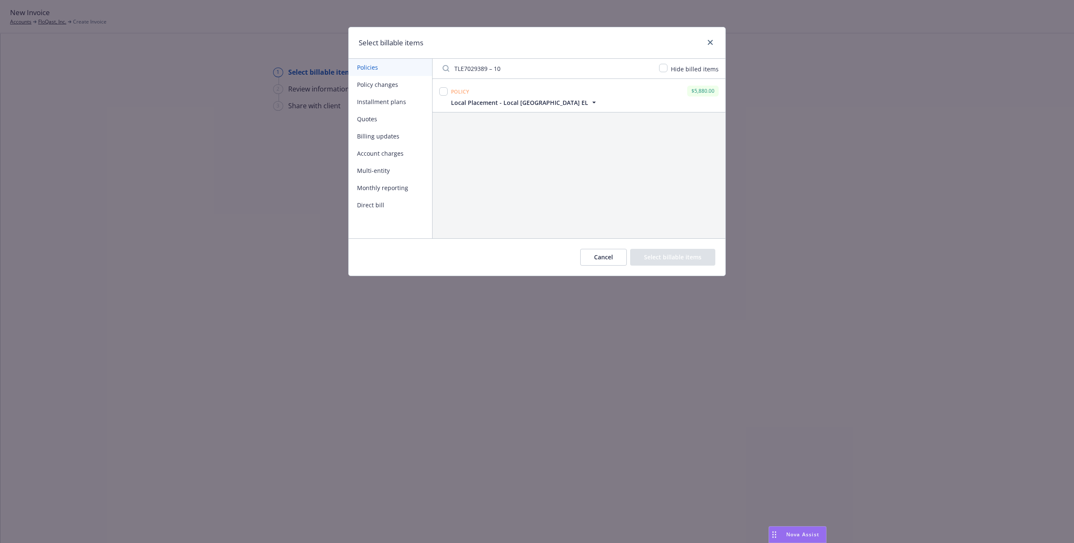
type input "TLE7029389 – 10"
click at [590, 99] on icon "button" at bounding box center [594, 102] width 8 height 8
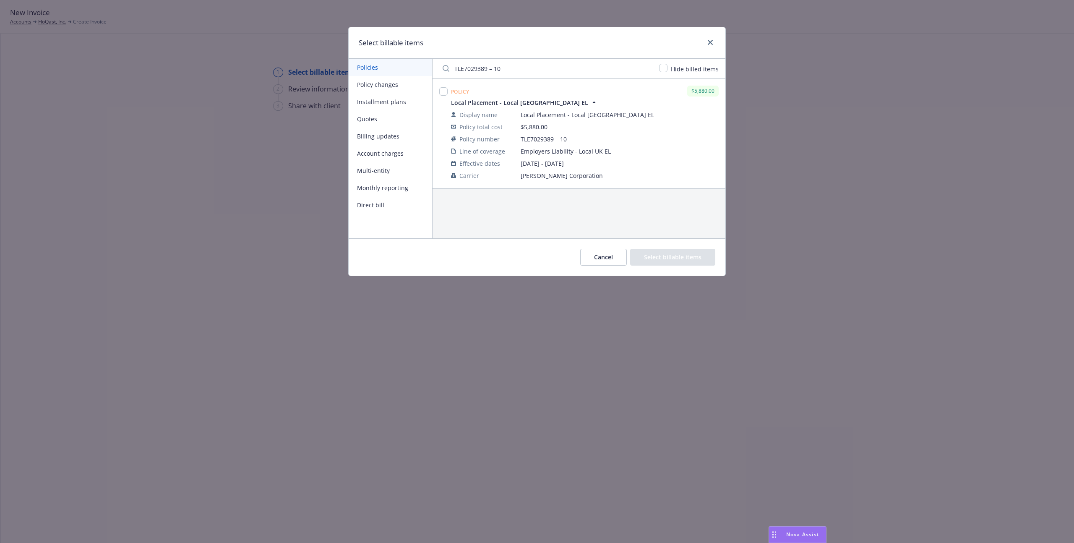
click at [615, 211] on div "Policy $5,880.00 Local Placement - Local UK EL Display name Local Placement - L…" at bounding box center [579, 158] width 293 height 159
click at [608, 259] on button "Cancel" at bounding box center [603, 257] width 47 height 17
